Goal: Navigation & Orientation: Find specific page/section

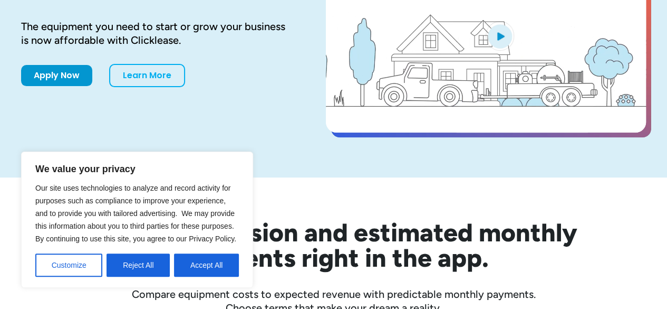
scroll to position [211, 0]
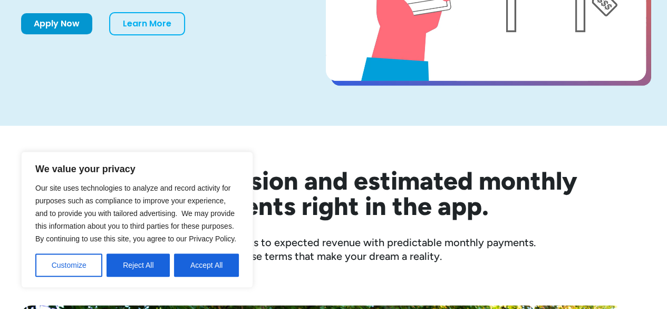
click at [200, 267] on button "Accept All" at bounding box center [206, 264] width 65 height 23
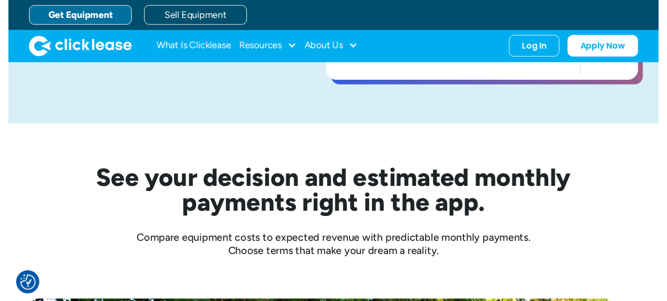
scroll to position [0, 0]
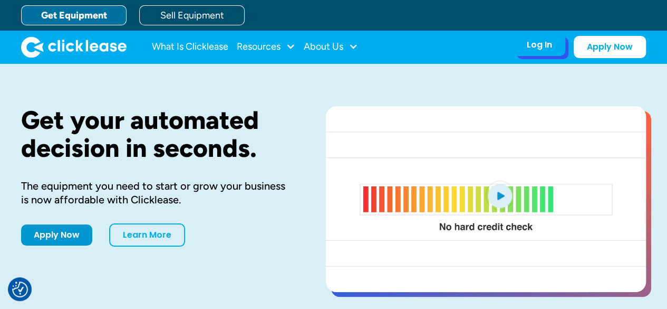
click at [549, 47] on div "Log In" at bounding box center [539, 45] width 25 height 11
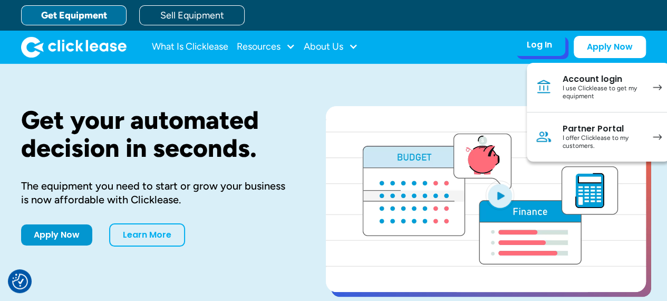
click at [591, 79] on div "Account login" at bounding box center [603, 79] width 80 height 11
